Goal: Transaction & Acquisition: Purchase product/service

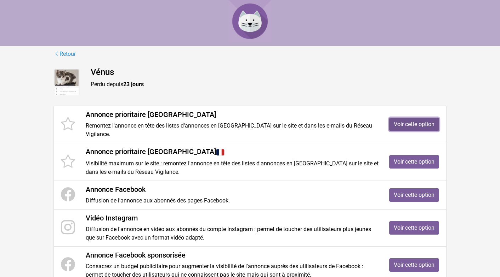
click at [417, 121] on link "Voir cette option" at bounding box center [414, 124] width 50 height 13
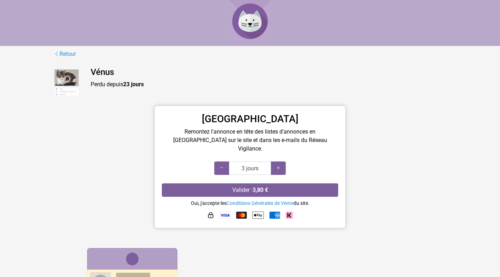
click at [411, 120] on div "Priorité Charente Remontez l'annonce en tête des listes d'annonces en Charente …" at bounding box center [249, 169] width 403 height 126
click at [117, 124] on div "Priorité Charente Remontez l'annonce en tête des listes d'annonces en Charente …" at bounding box center [249, 169] width 403 height 126
click at [104, 115] on div "Priorité Charente Remontez l'annonce en tête des listes d'annonces en Charente …" at bounding box center [249, 169] width 403 height 126
click at [279, 165] on icon at bounding box center [278, 168] width 6 height 7
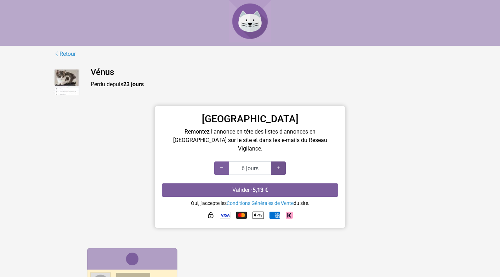
click at [279, 165] on icon at bounding box center [278, 168] width 6 height 7
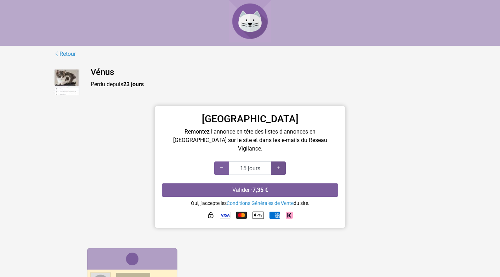
click at [279, 165] on icon at bounding box center [278, 168] width 6 height 7
click at [223, 165] on icon at bounding box center [222, 168] width 6 height 7
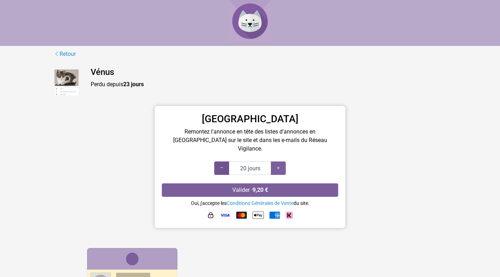
click at [223, 165] on icon at bounding box center [222, 168] width 6 height 7
click at [281, 165] on icon at bounding box center [278, 168] width 6 height 7
click at [224, 165] on icon at bounding box center [222, 168] width 6 height 7
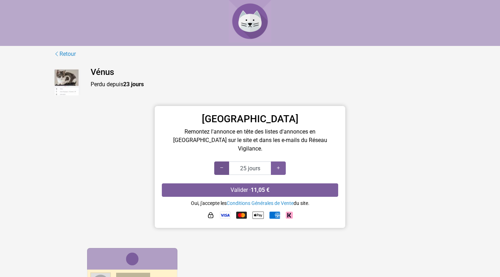
click at [224, 165] on icon at bounding box center [222, 168] width 6 height 7
type input "20 jours"
click at [224, 165] on icon at bounding box center [222, 168] width 6 height 7
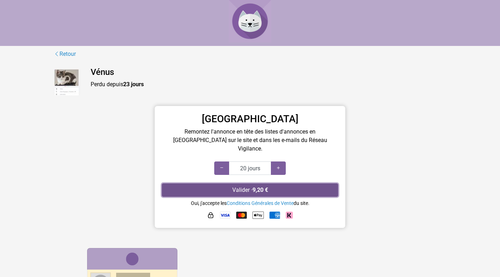
click at [253, 187] on strong "9,20 €" at bounding box center [260, 190] width 16 height 7
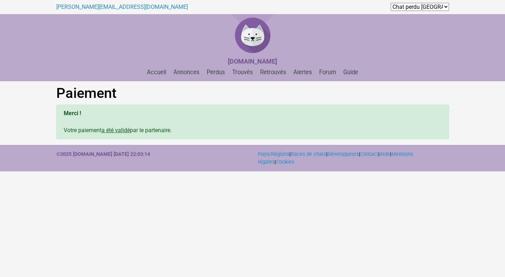
click at [445, 6] on select "Chat perdu [GEOGRAPHIC_DATA] Chat perdu Andorre Chat perdu [GEOGRAPHIC_DATA] Ch…" at bounding box center [420, 7] width 58 height 8
click at [214, 35] on div at bounding box center [252, 35] width 505 height 42
click at [214, 74] on link "Perdus" at bounding box center [216, 72] width 24 height 7
